Goal: Information Seeking & Learning: Learn about a topic

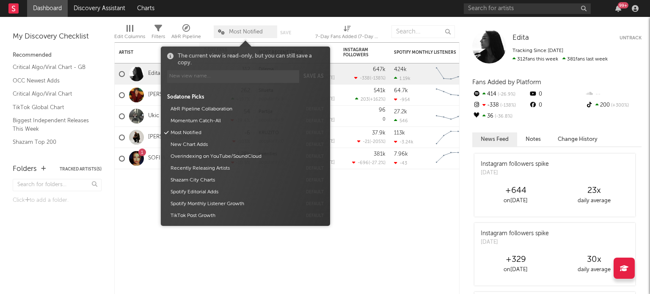
click at [250, 35] on span "Most Notified" at bounding box center [245, 31] width 63 height 13
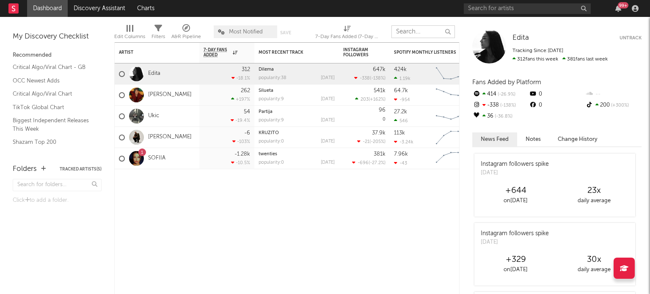
click at [411, 31] on input "text" at bounding box center [423, 31] width 63 height 13
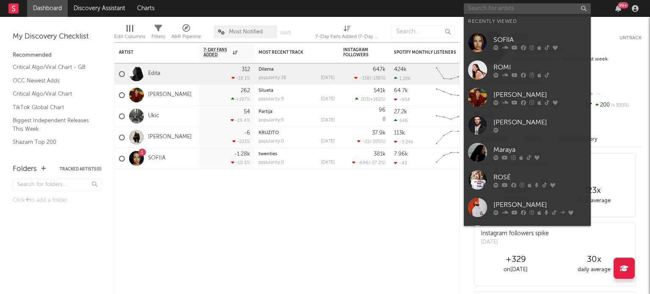
click at [492, 11] on input "text" at bounding box center [527, 8] width 127 height 11
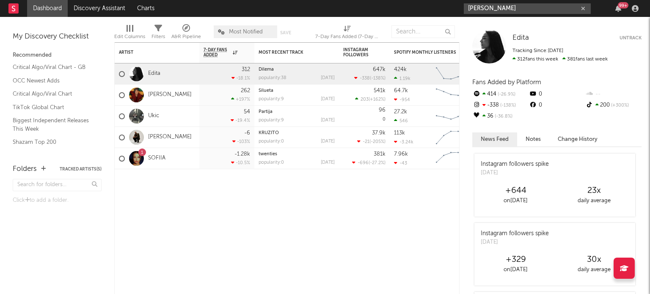
type input "[PERSON_NAME]"
click at [423, 194] on div at bounding box center [432, 181] width 85 height 25
click at [583, 8] on icon "button" at bounding box center [583, 9] width 4 height 6
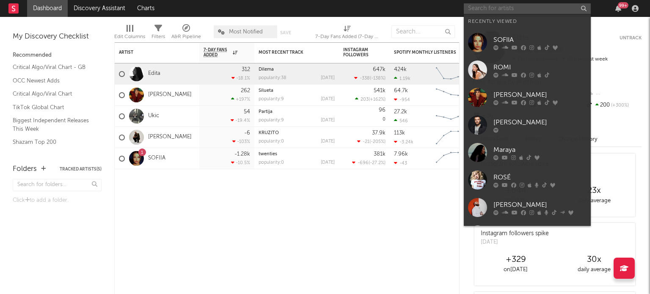
click at [552, 5] on input "text" at bounding box center [527, 8] width 127 height 11
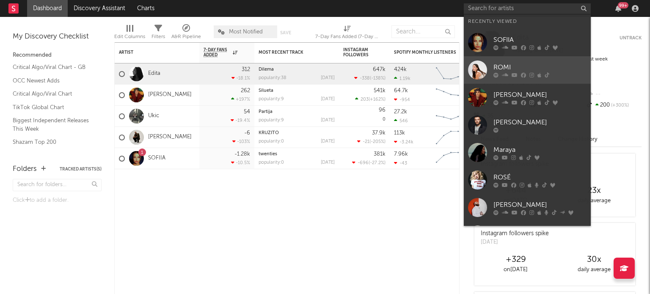
click at [478, 69] on div at bounding box center [477, 70] width 19 height 19
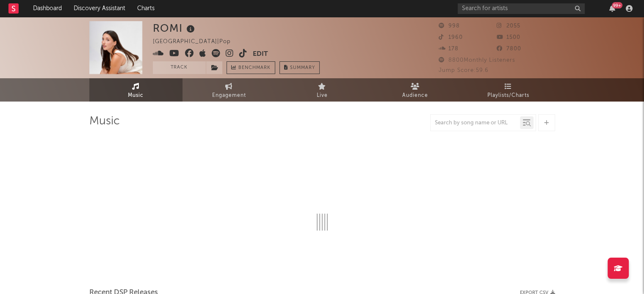
select select "6m"
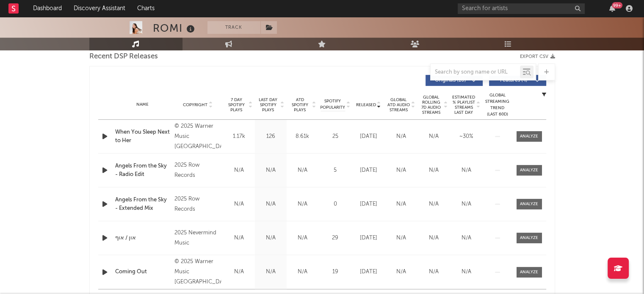
scroll to position [303, 0]
click at [141, 132] on div "When You Sleep Next to Her" at bounding box center [142, 137] width 55 height 17
click at [533, 137] on div at bounding box center [529, 137] width 18 height 6
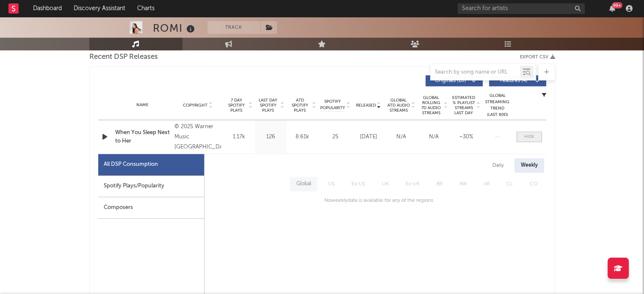
click at [533, 137] on div at bounding box center [529, 137] width 10 height 6
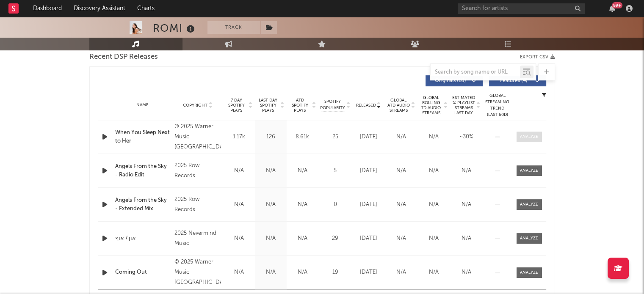
click at [535, 132] on span at bounding box center [528, 137] width 25 height 11
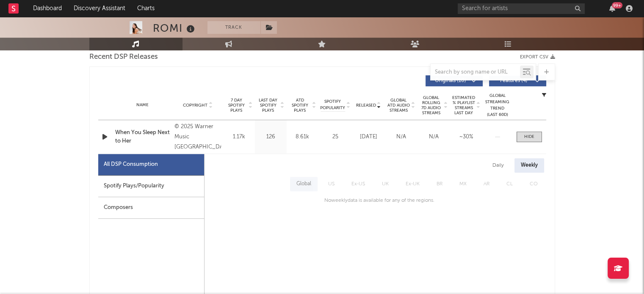
click at [114, 186] on div "Spotify Plays/Popularity" at bounding box center [151, 187] width 106 height 22
select select "1w"
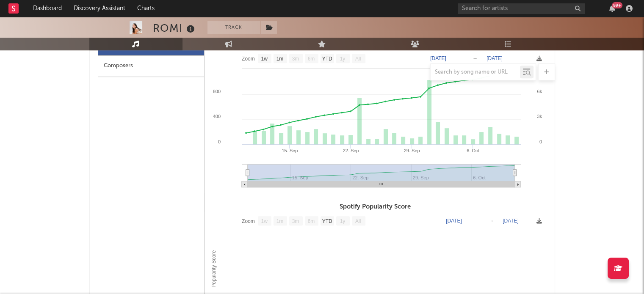
scroll to position [445, 0]
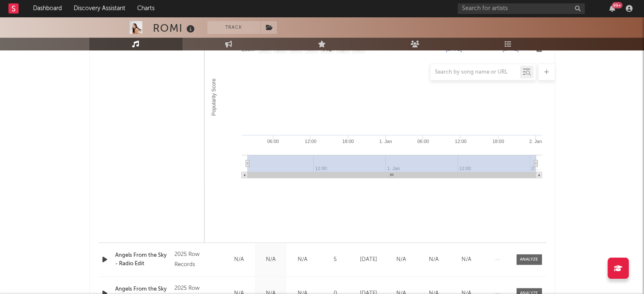
click at [621, 98] on div "ROMI Track [GEOGRAPHIC_DATA] | Pop Edit Track Benchmark Summary 998 2055 1960 1…" at bounding box center [322, 139] width 644 height 1477
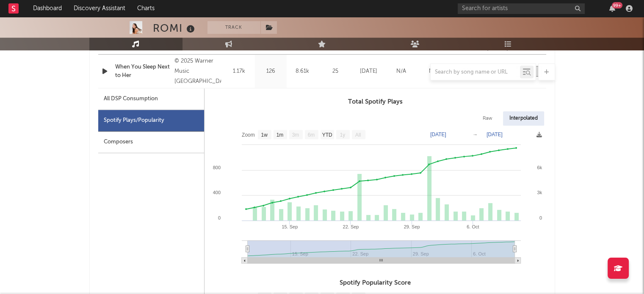
scroll to position [369, 0]
